Goal: Information Seeking & Learning: Compare options

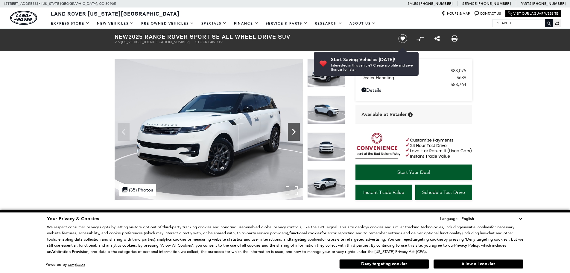
click at [294, 133] on icon "Next" at bounding box center [294, 132] width 4 height 6
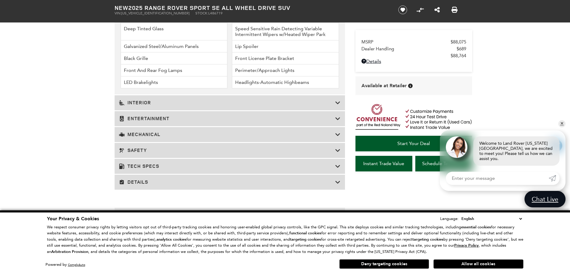
scroll to position [868, 0]
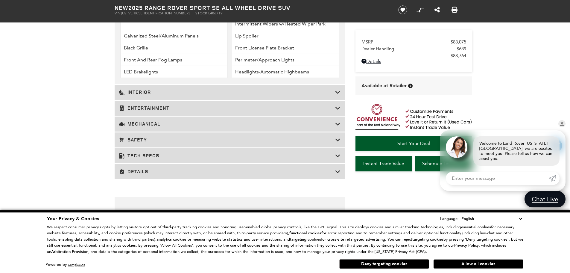
click at [159, 158] on h3 "Tech Specs" at bounding box center [227, 156] width 216 height 6
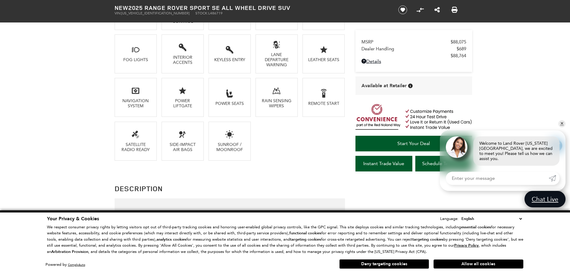
scroll to position [419, 0]
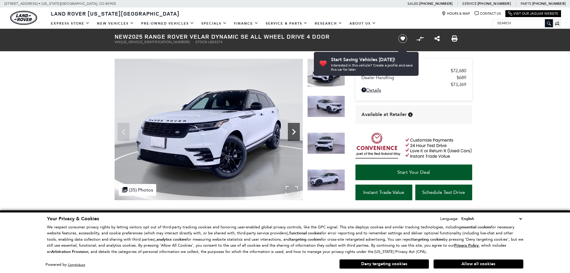
click at [293, 130] on icon "Next" at bounding box center [294, 132] width 4 height 6
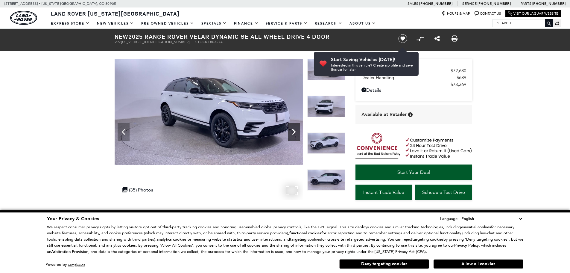
click at [293, 130] on icon "Next" at bounding box center [294, 132] width 4 height 6
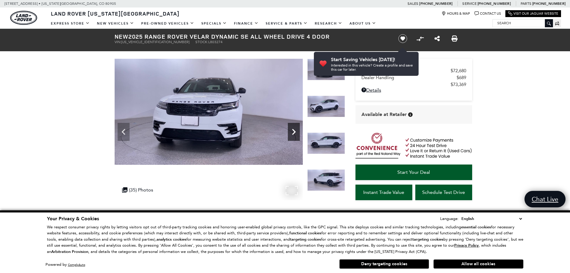
click at [293, 130] on icon "Next" at bounding box center [294, 132] width 4 height 6
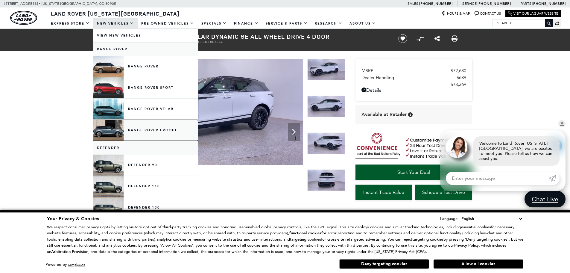
click at [164, 128] on link "Range Rover Evoque" at bounding box center [145, 130] width 105 height 21
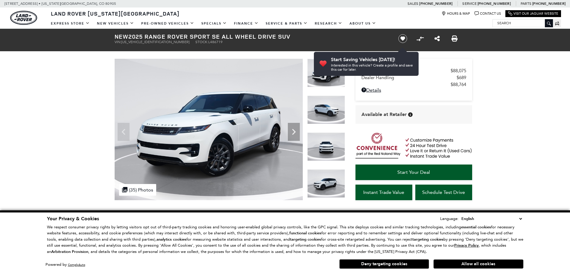
click at [295, 133] on icon "Next" at bounding box center [294, 132] width 4 height 6
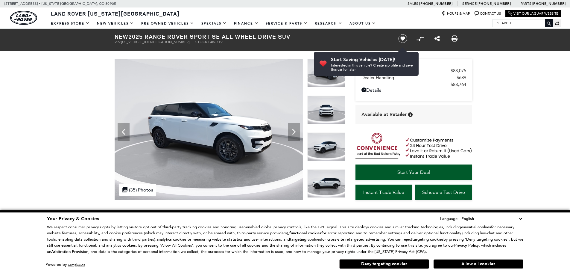
click at [304, 131] on div at bounding box center [230, 129] width 231 height 141
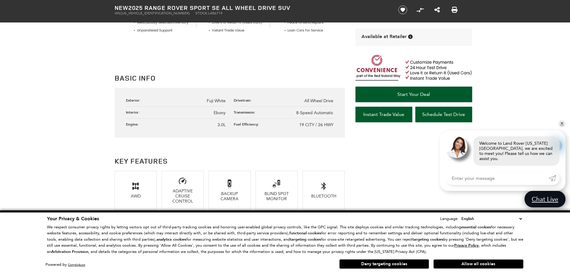
scroll to position [240, 0]
